Goal: Find specific page/section: Find specific page/section

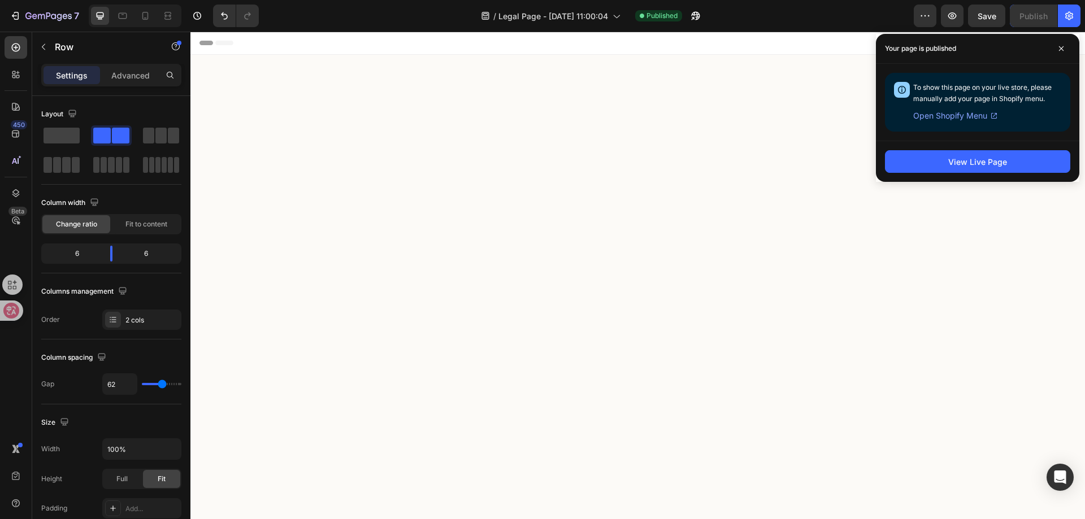
scroll to position [748, 0]
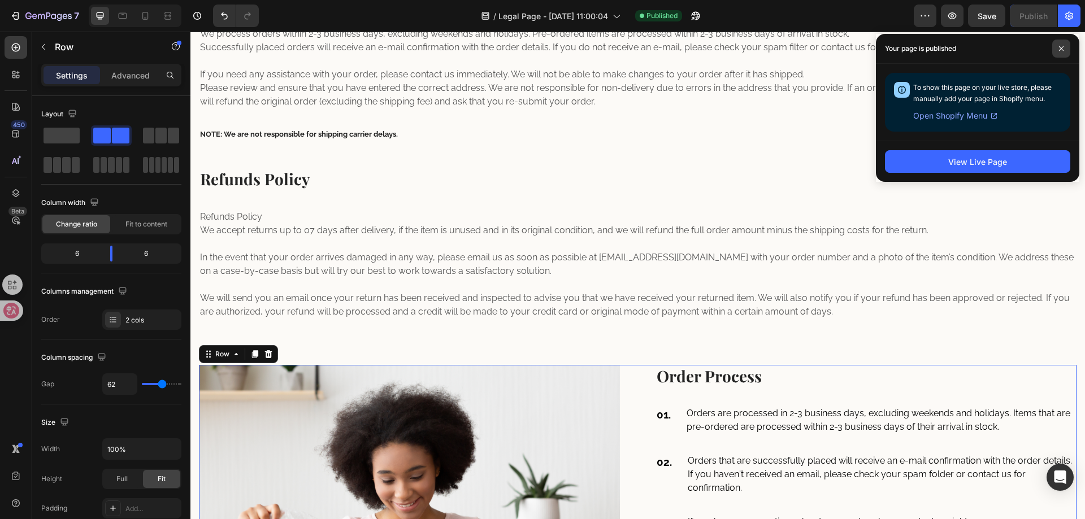
click at [1065, 44] on span at bounding box center [1061, 49] width 18 height 18
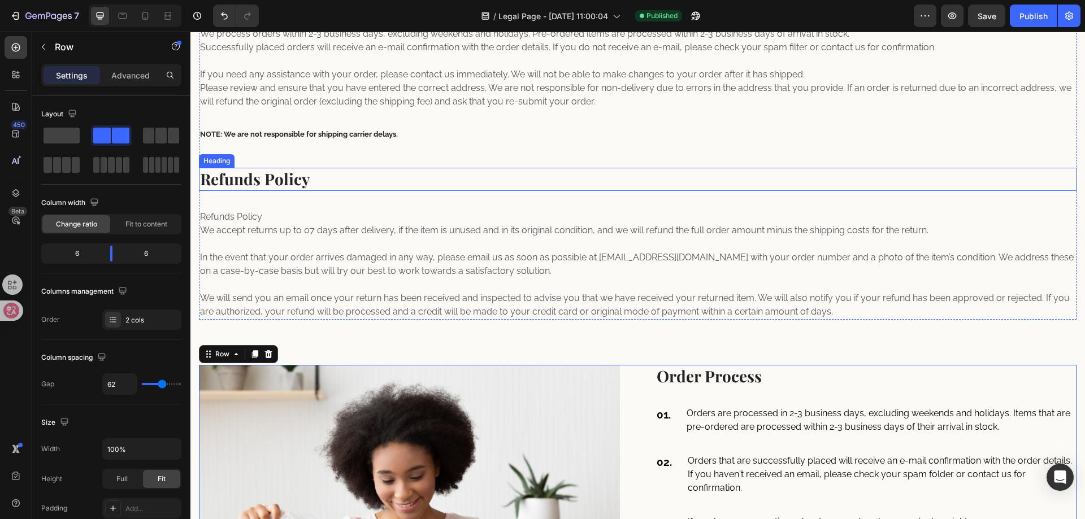
click at [637, 176] on p "Refunds Policy" at bounding box center [637, 179] width 875 height 20
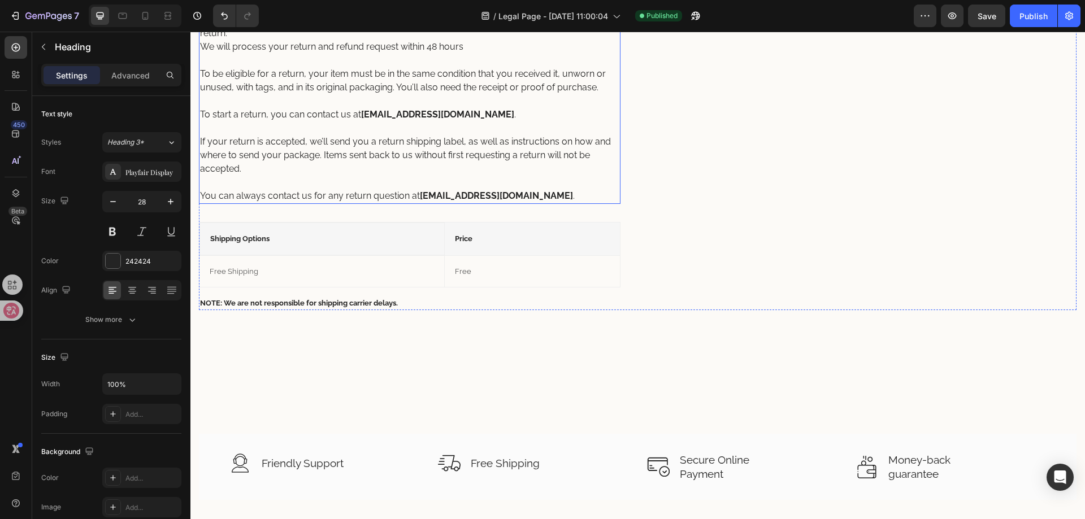
scroll to position [183, 0]
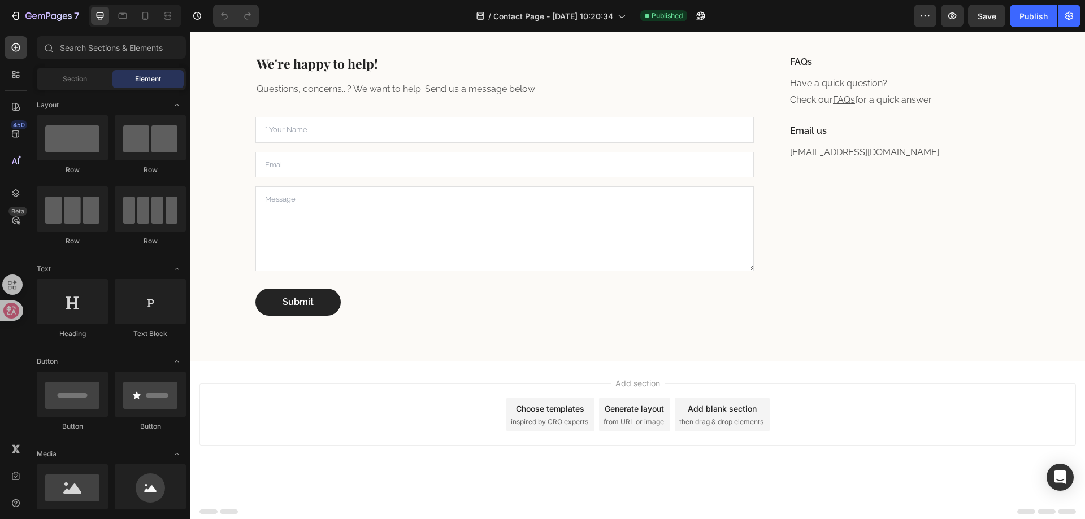
scroll to position [438, 0]
